Goal: Information Seeking & Learning: Learn about a topic

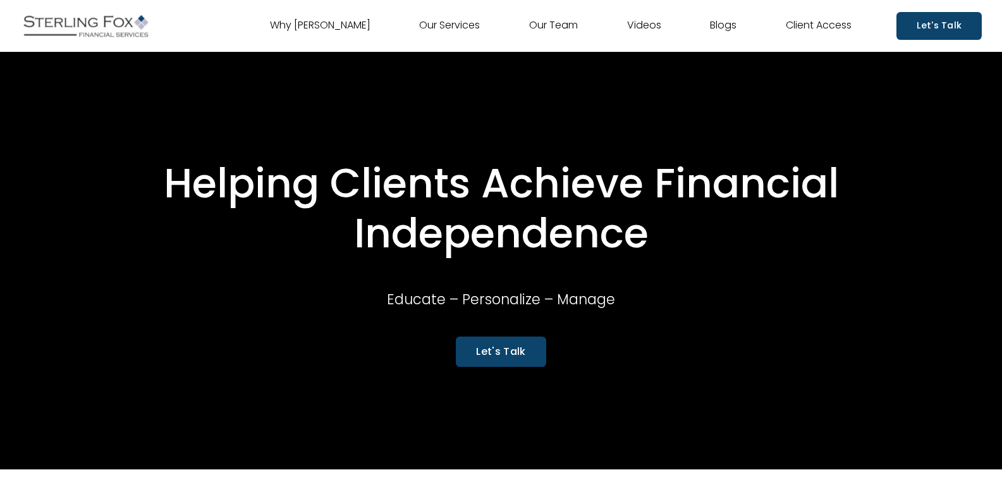
click at [646, 28] on link "Videos" at bounding box center [644, 26] width 34 height 20
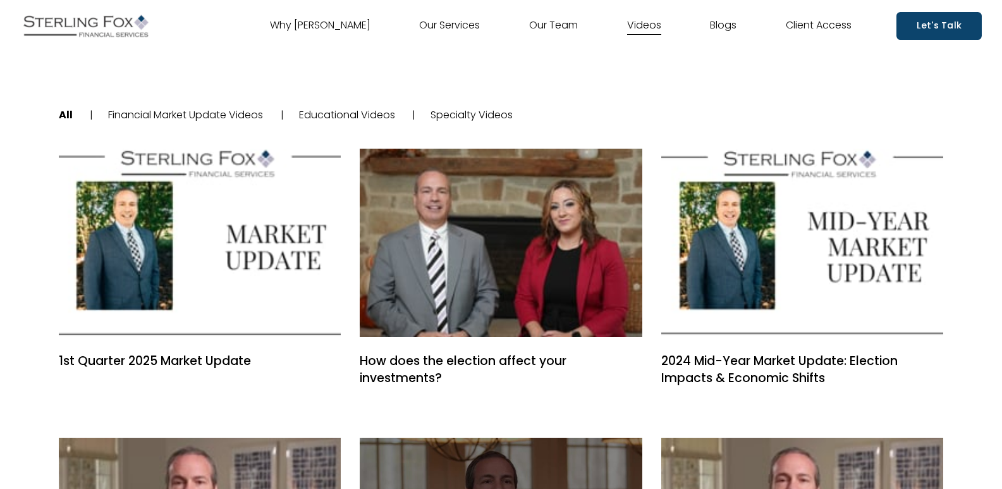
click at [481, 116] on link "Specialty Videos" at bounding box center [472, 115] width 82 height 15
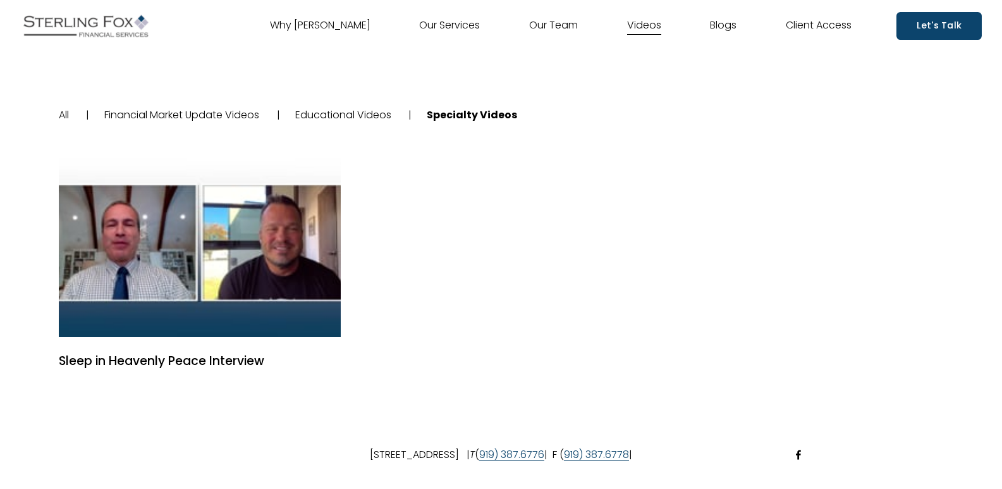
click at [61, 114] on link "All" at bounding box center [64, 115] width 10 height 15
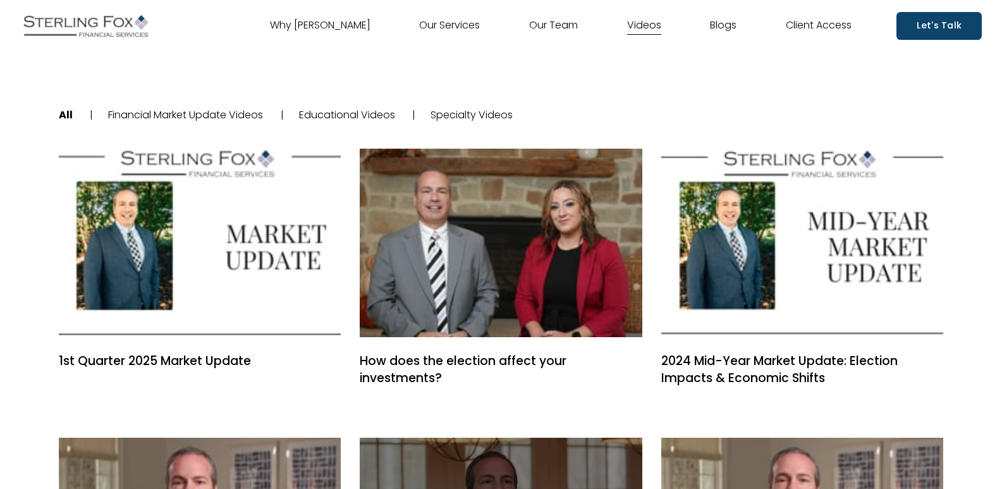
click at [197, 116] on link "Financial Market Update Videos" at bounding box center [185, 115] width 155 height 15
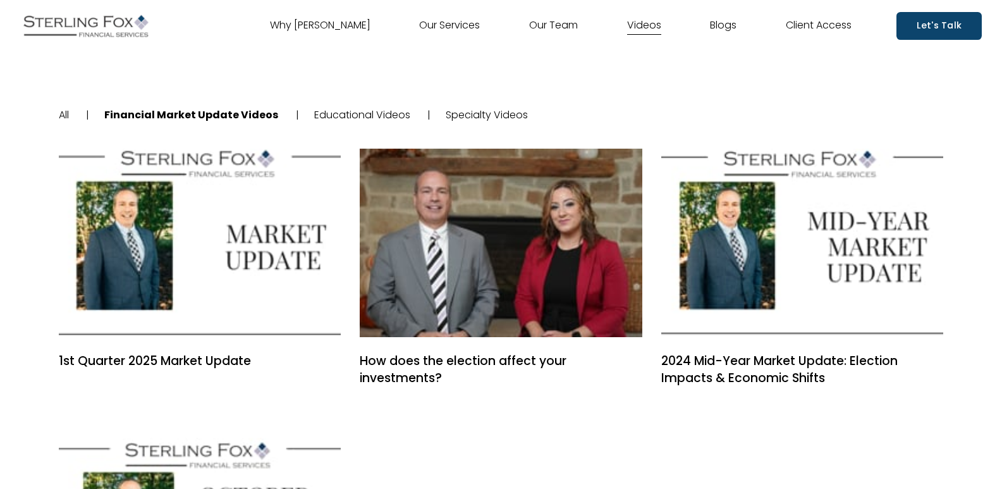
click at [556, 26] on link "Our Team" at bounding box center [553, 26] width 49 height 20
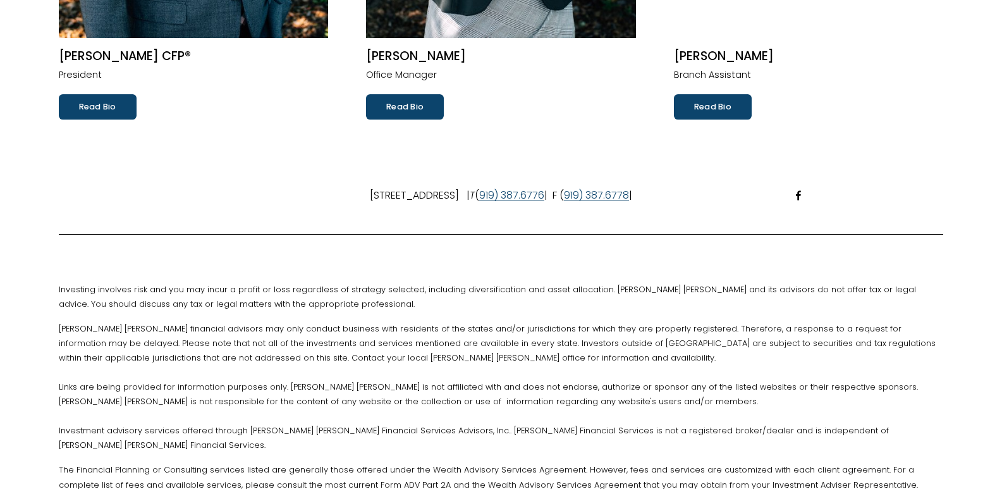
scroll to position [506, 0]
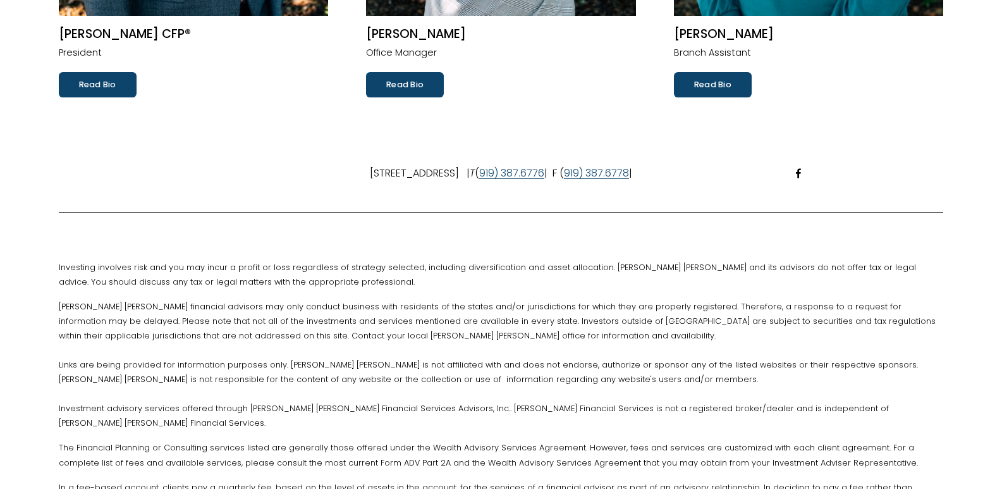
click at [711, 77] on link "Read Bio" at bounding box center [713, 84] width 78 height 25
